Goal: Information Seeking & Learning: Learn about a topic

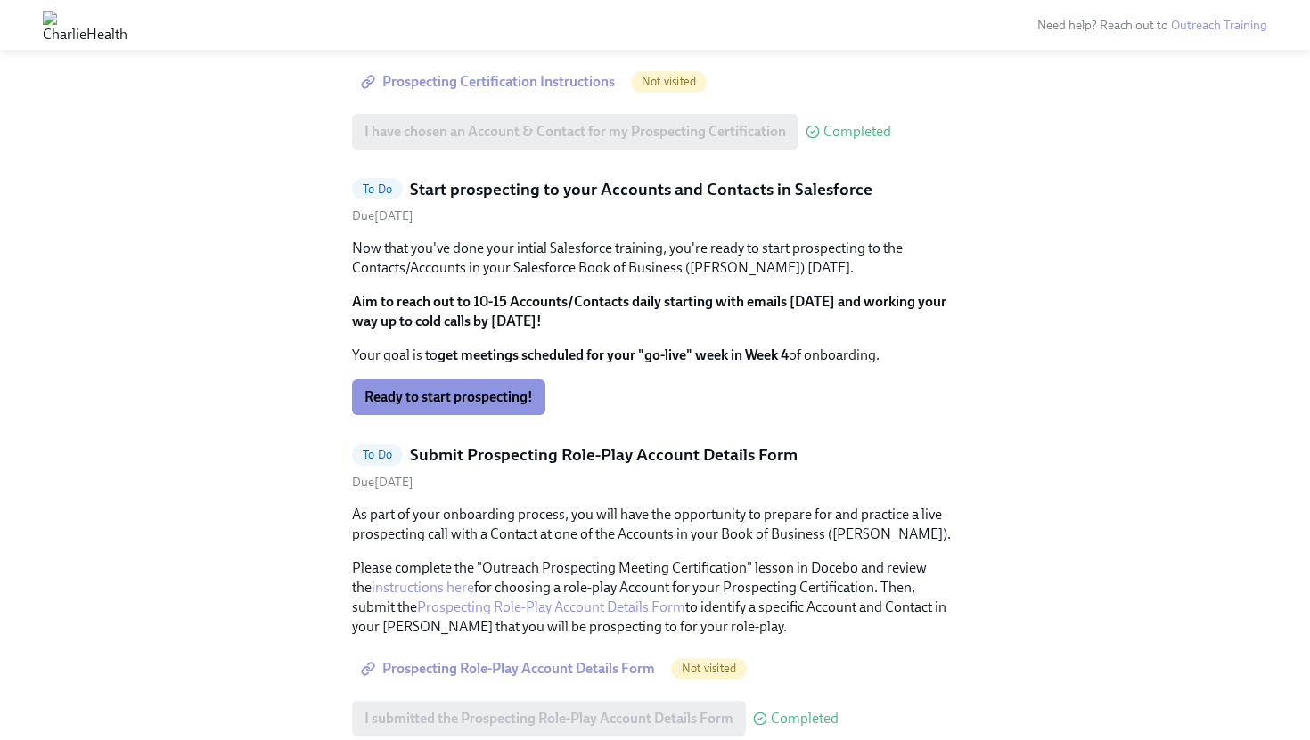
scroll to position [972, 0]
click at [496, 402] on span "Ready to start prospecting!" at bounding box center [448, 399] width 168 height 18
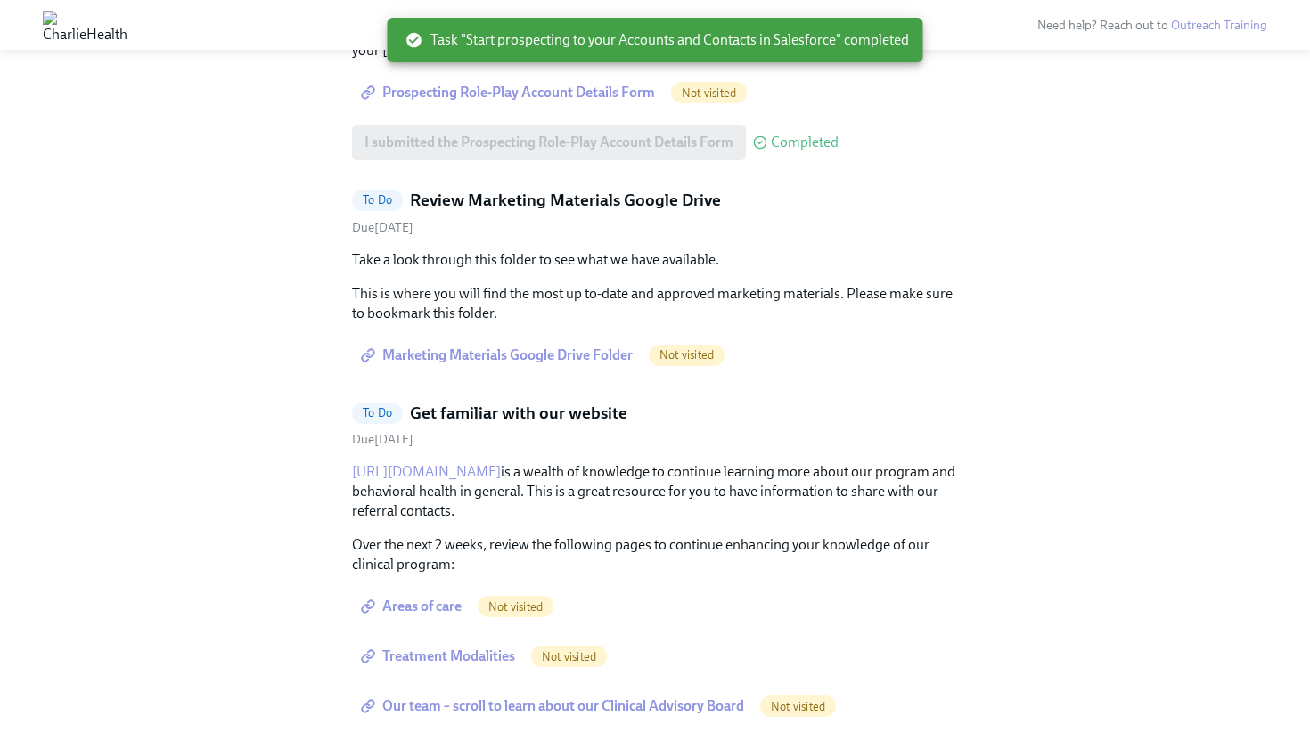
scroll to position [1281, 0]
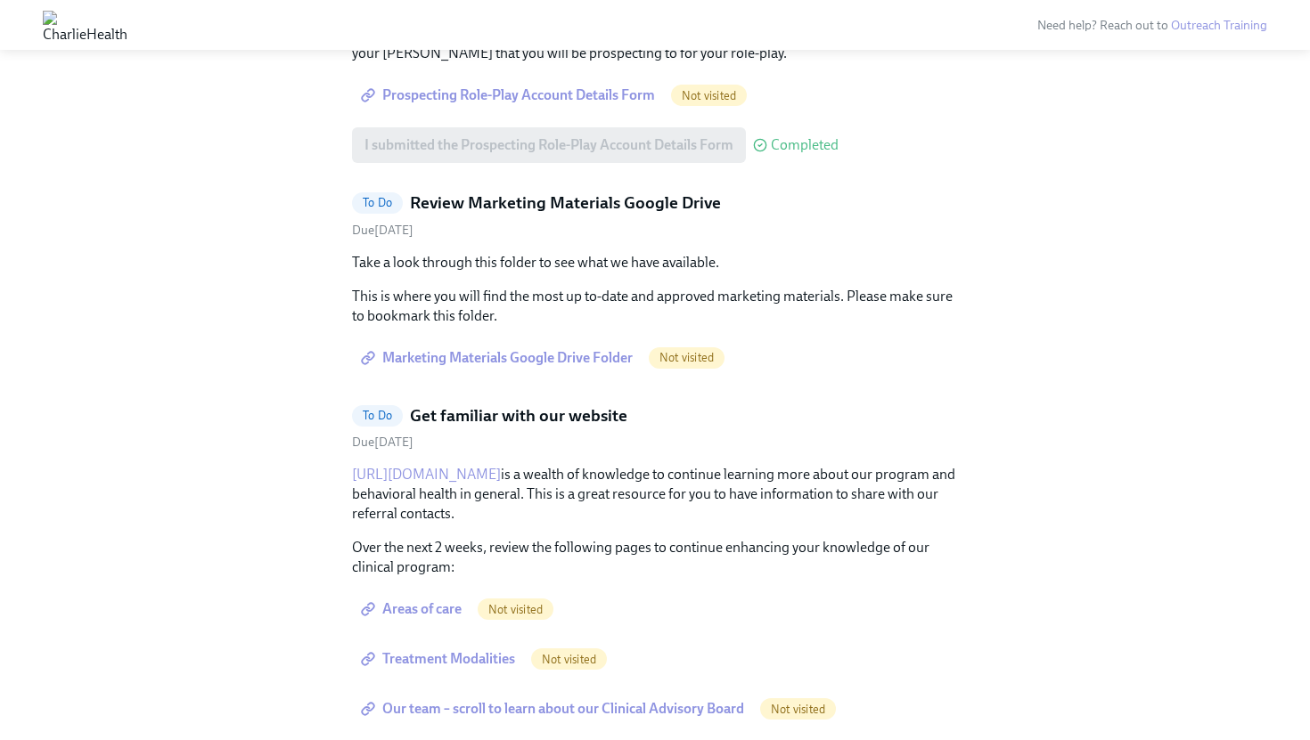
click at [586, 357] on span "Marketing Materials Google Drive Folder" at bounding box center [498, 358] width 268 height 18
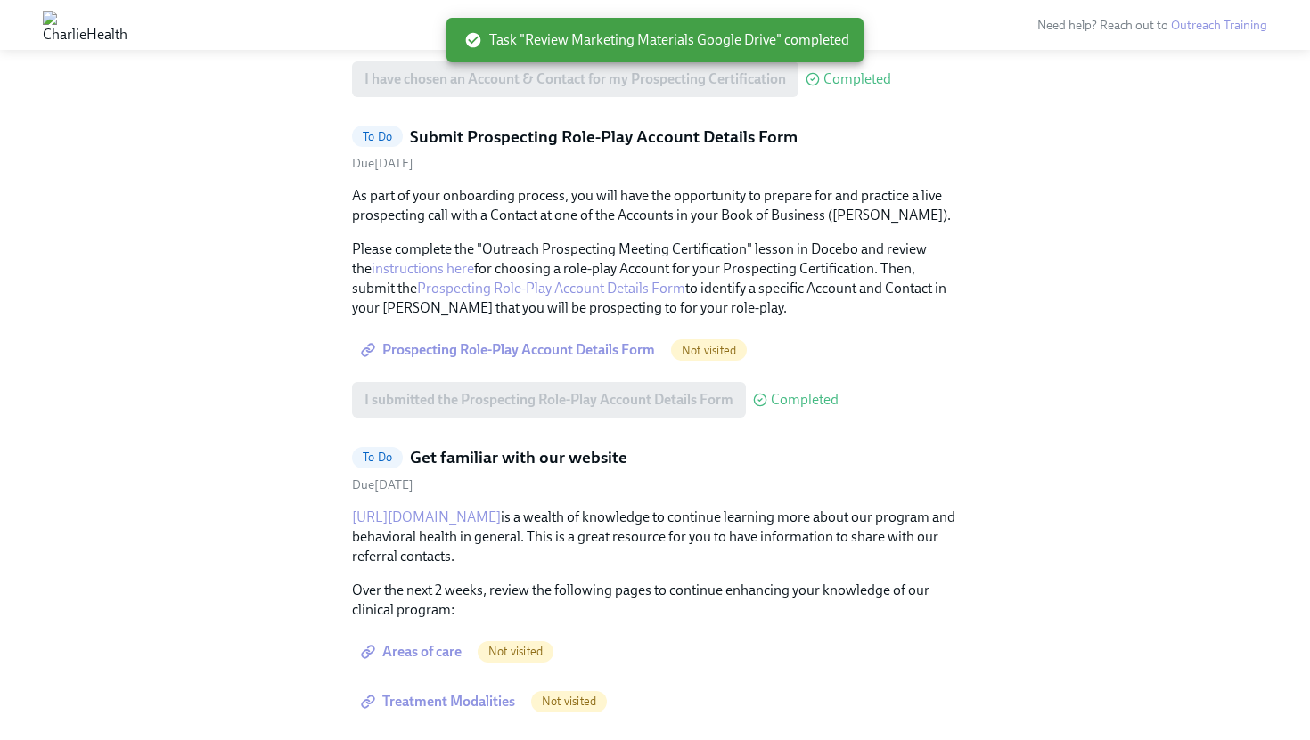
scroll to position [996, 0]
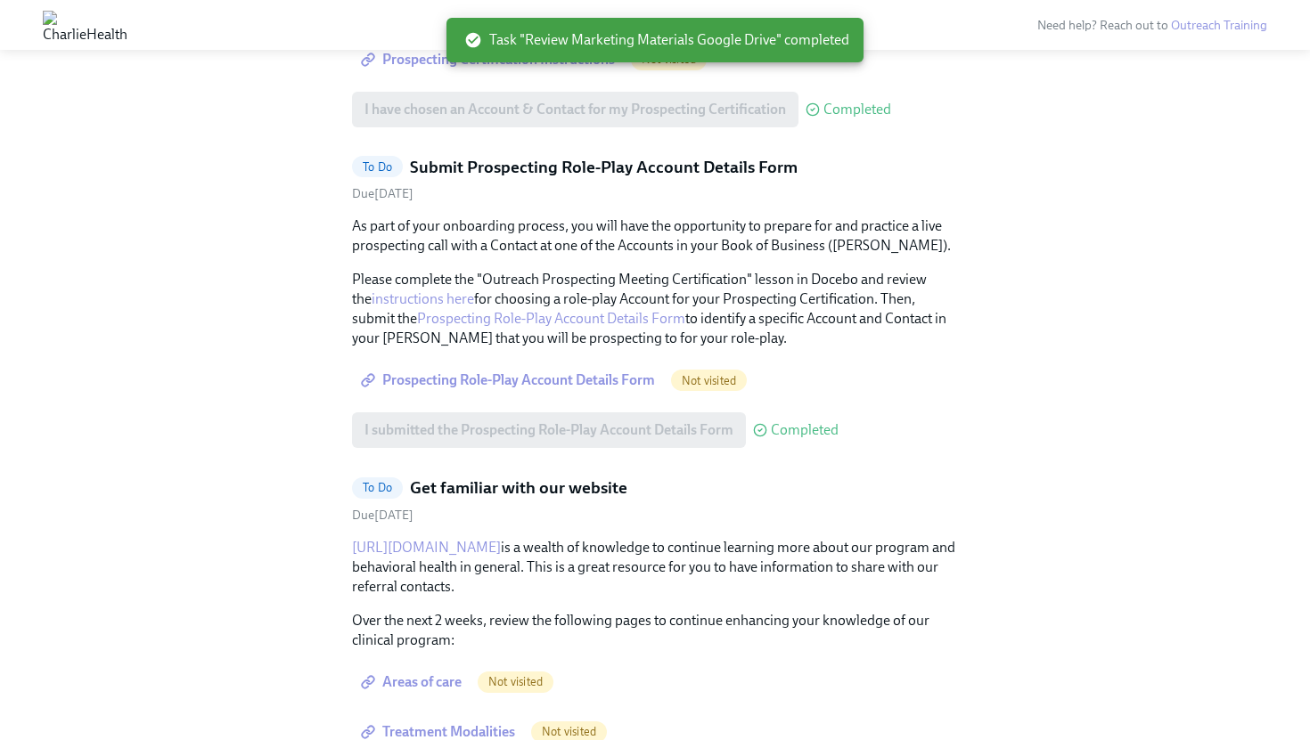
click at [595, 380] on span "Prospecting Role-Play Account Details Form" at bounding box center [509, 381] width 290 height 18
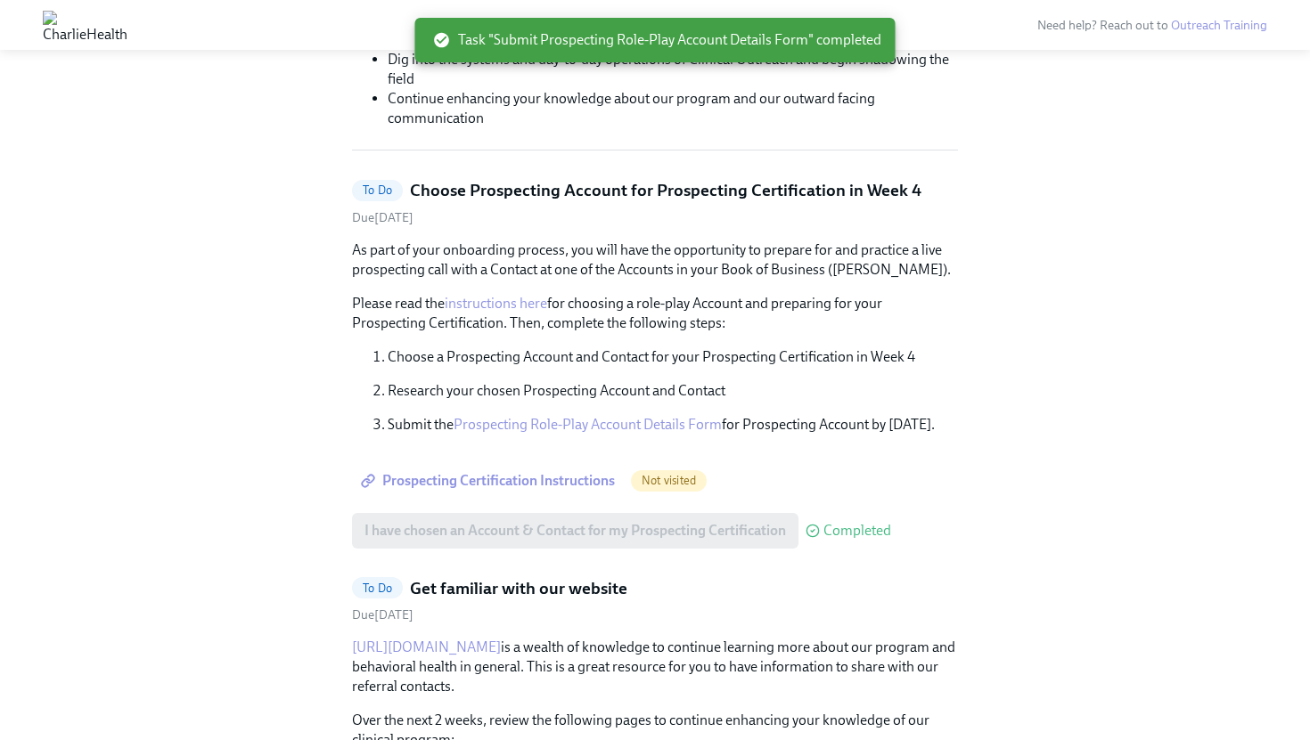
scroll to position [577, 0]
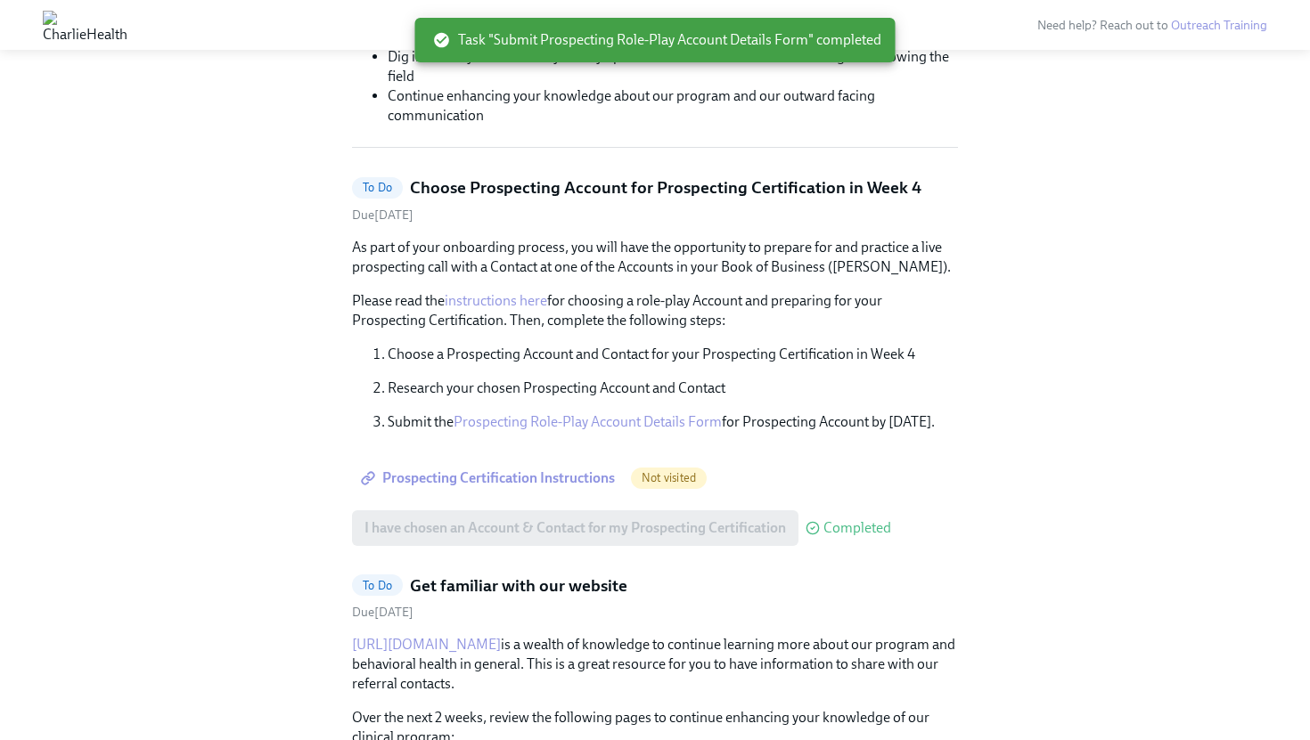
click at [537, 478] on span "Prospecting Certification Instructions" at bounding box center [489, 479] width 250 height 18
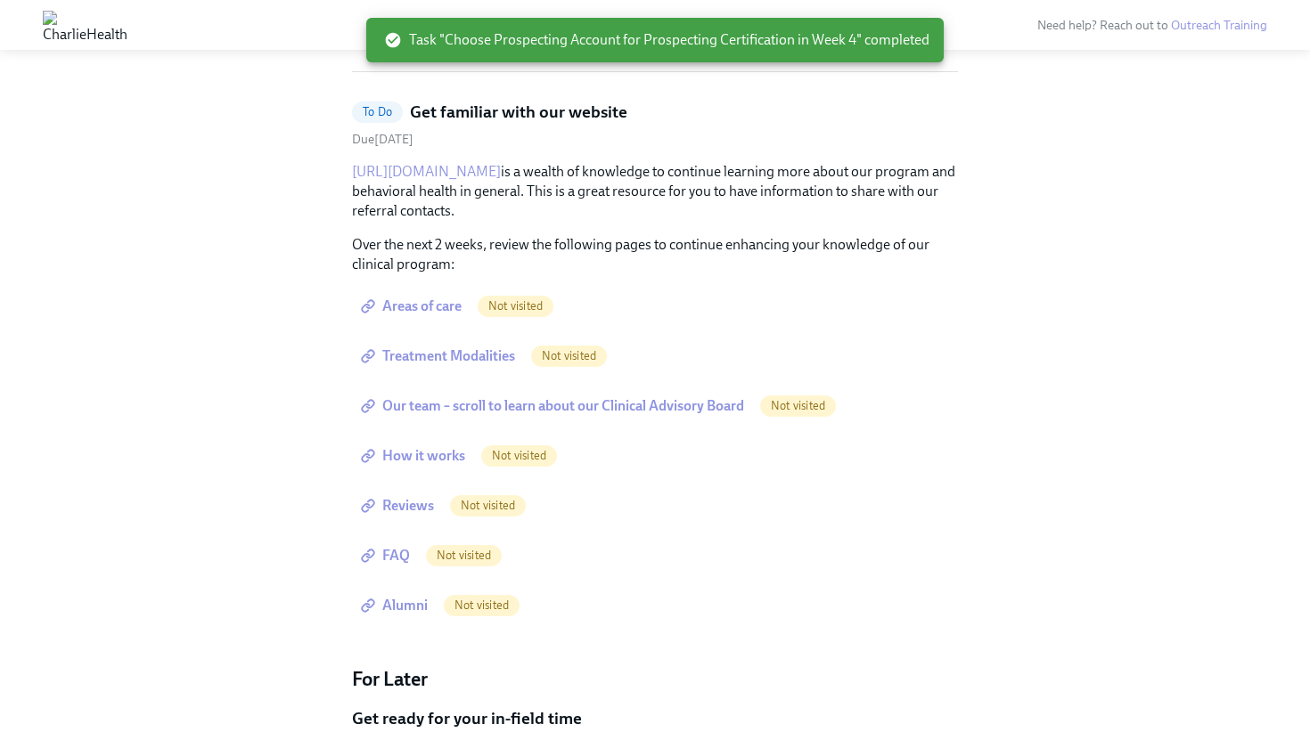
scroll to position [656, 0]
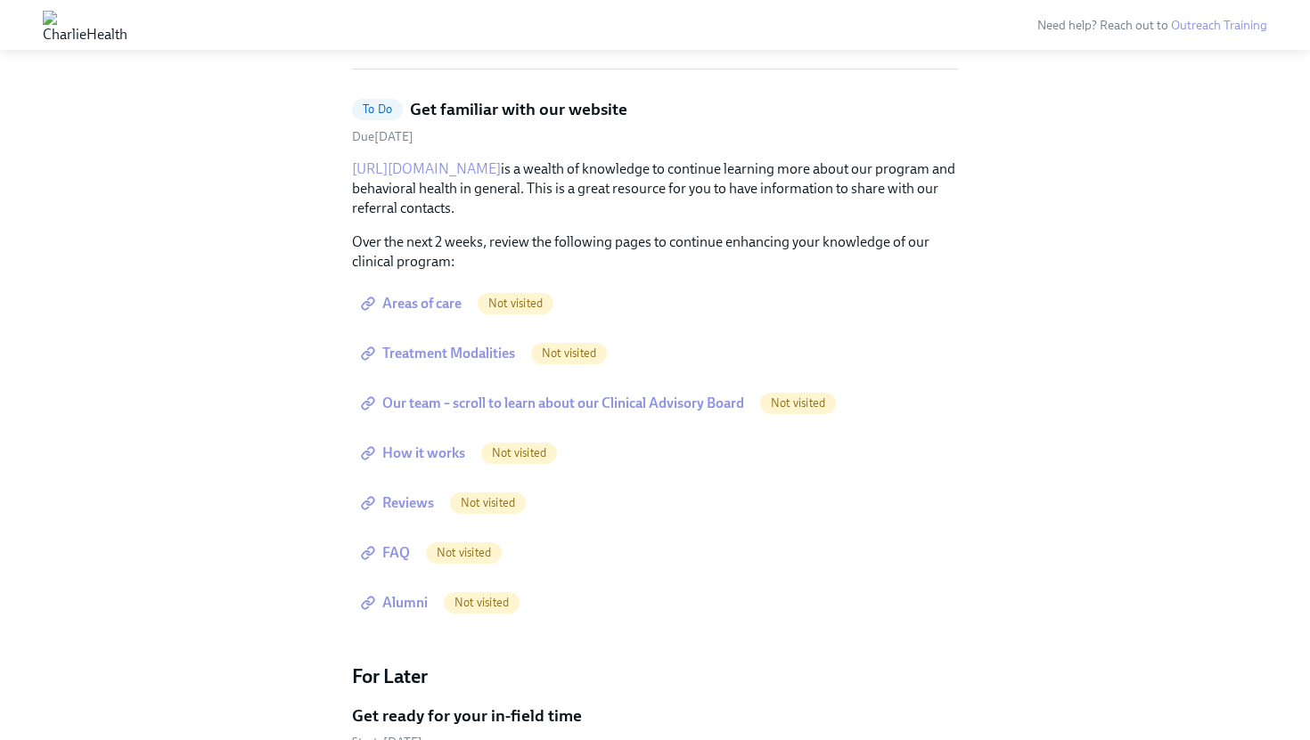
click at [454, 301] on span "Areas of care" at bounding box center [412, 304] width 97 height 18
click at [495, 355] on span "Treatment Modalities" at bounding box center [439, 354] width 151 height 18
click at [514, 406] on span "Our team – scroll to learn about our Clinical Advisory Board" at bounding box center [554, 404] width 380 height 18
click at [431, 456] on span "How it works" at bounding box center [414, 454] width 101 height 18
click at [409, 500] on span "Reviews" at bounding box center [398, 504] width 69 height 18
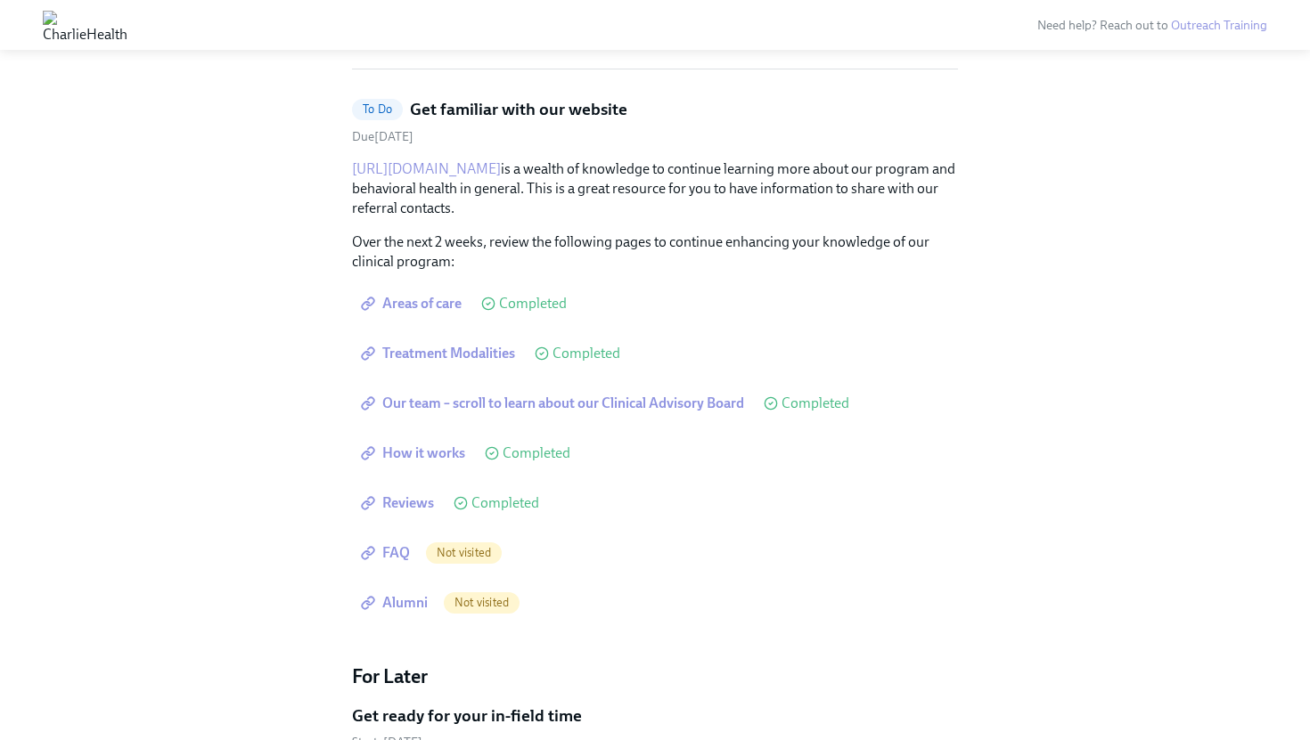
click at [388, 549] on span "FAQ" at bounding box center [386, 553] width 45 height 18
click at [407, 599] on span "Alumni" at bounding box center [395, 603] width 63 height 18
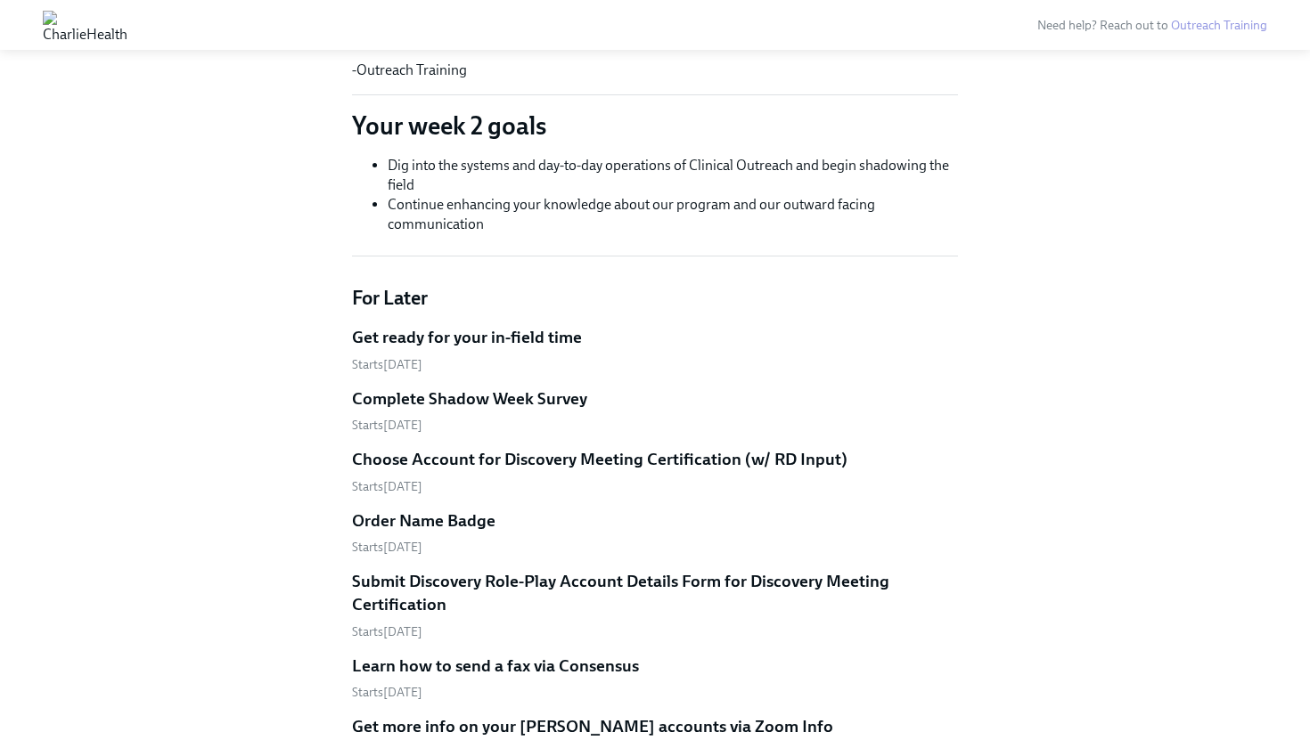
scroll to position [462, 0]
